Goal: Transaction & Acquisition: Purchase product/service

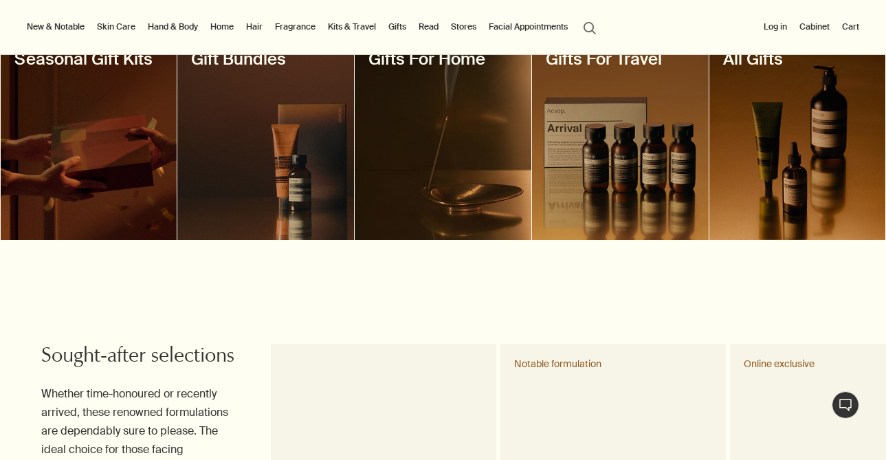
scroll to position [379, 0]
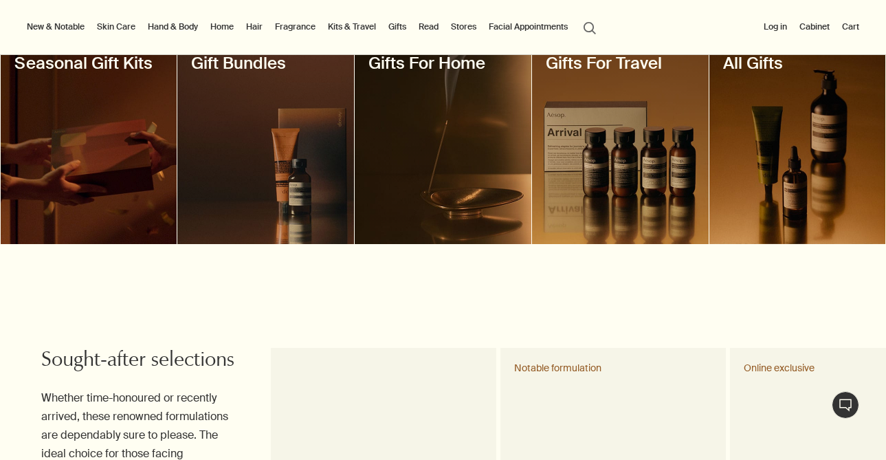
click at [435, 161] on div at bounding box center [443, 142] width 177 height 206
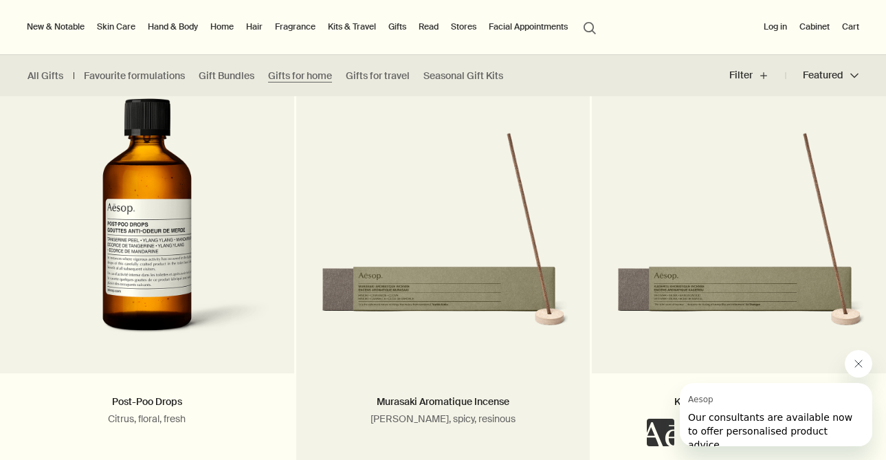
scroll to position [864, 0]
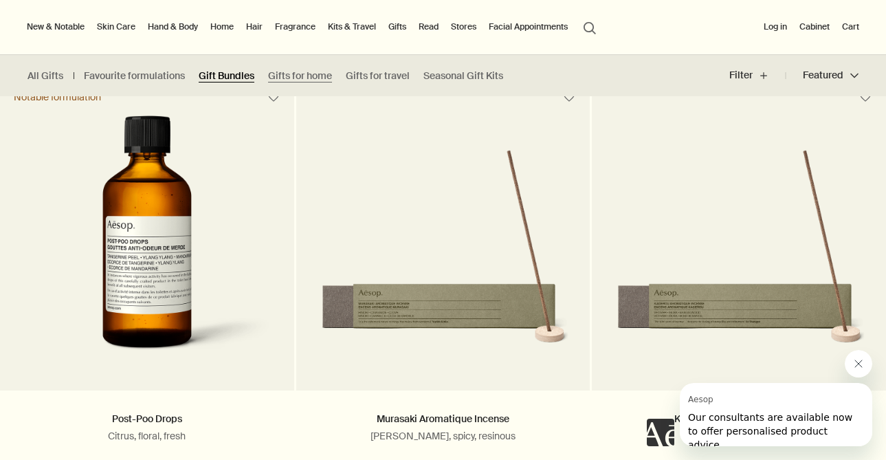
click at [217, 75] on link "Gift Bundles" at bounding box center [227, 75] width 56 height 13
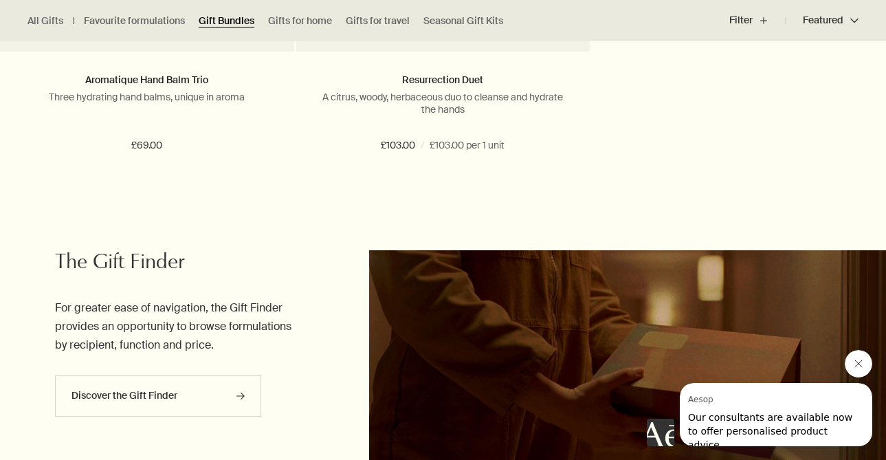
scroll to position [3094, 0]
